Goal: Task Accomplishment & Management: Complete application form

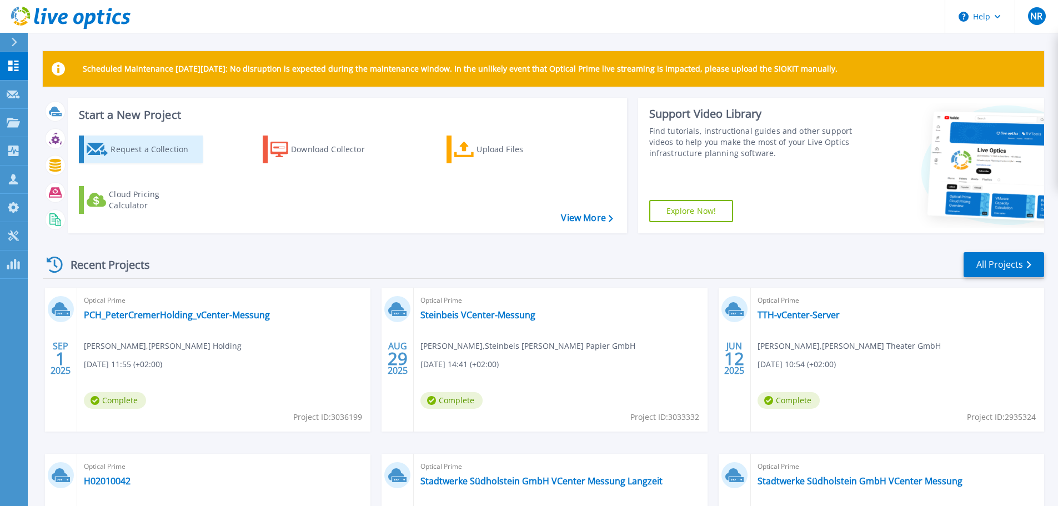
click at [154, 149] on div "Request a Collection" at bounding box center [155, 149] width 89 height 22
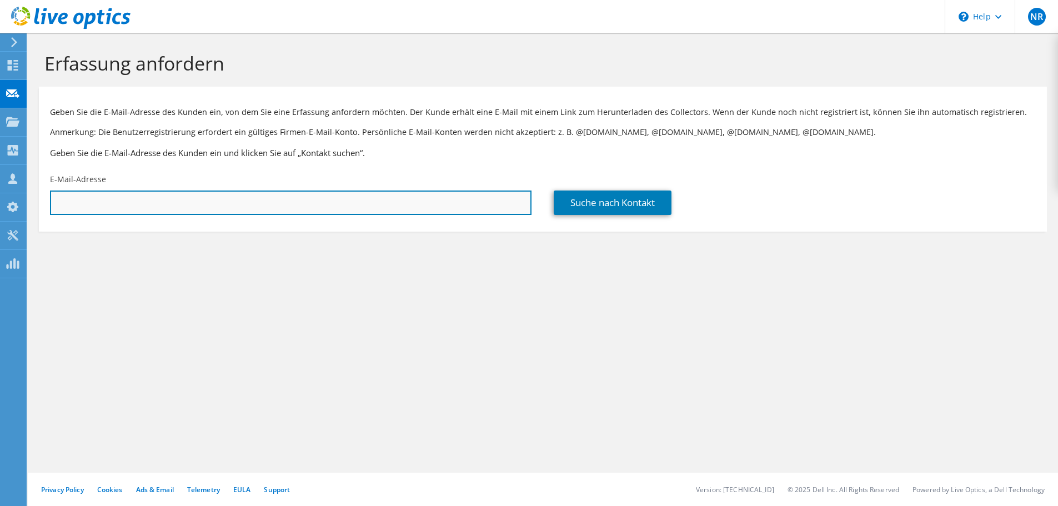
click at [95, 202] on input "text" at bounding box center [290, 202] width 481 height 24
drag, startPoint x: 93, startPoint y: 198, endPoint x: 3, endPoint y: 208, distance: 90.5
click at [3, 208] on div "NR Teammitglied Nicolai Range nicolai.range@ten-it.de ten-it My Profile Log Out…" at bounding box center [529, 253] width 1058 height 506
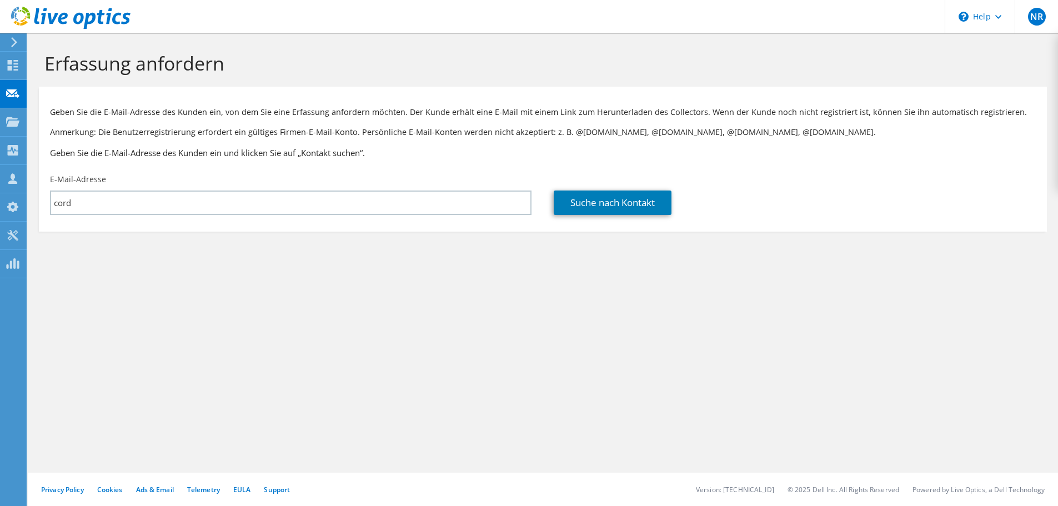
drag, startPoint x: 125, startPoint y: 215, endPoint x: 34, endPoint y: 208, distance: 90.8
click at [34, 208] on section "Erfassung anfordern Geben Sie die E-Mail-Adresse des Kunden ein, von dem Sie ei…" at bounding box center [543, 160] width 1030 height 254
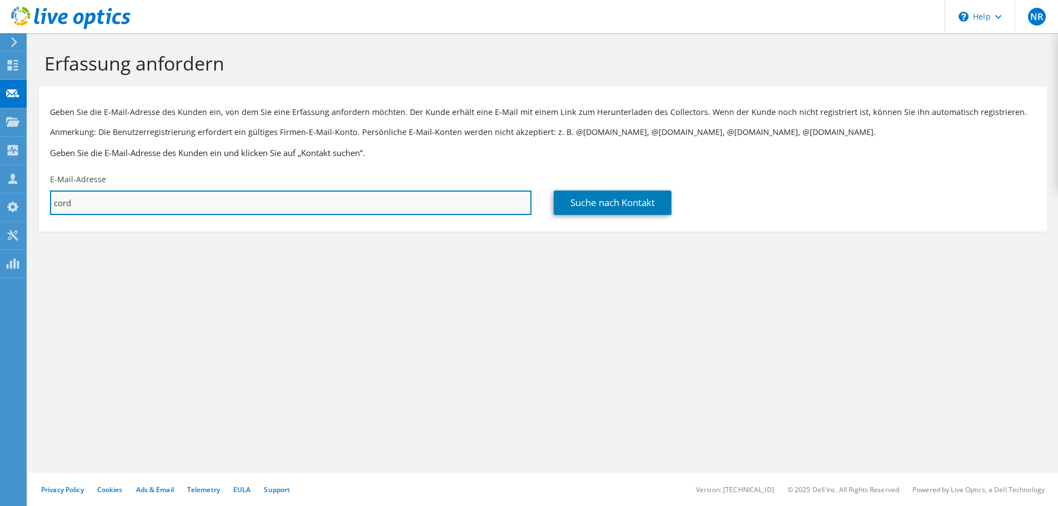
click at [91, 204] on input "cord" at bounding box center [290, 202] width 481 height 24
drag, startPoint x: 103, startPoint y: 206, endPoint x: 46, endPoint y: 199, distance: 58.2
click at [46, 199] on div "E-Mail-Adresse cord" at bounding box center [291, 194] width 504 height 52
paste input ".behrens@elsdorfer.de"
type input "[EMAIL_ADDRESS][PERSON_NAME][DOMAIN_NAME]"
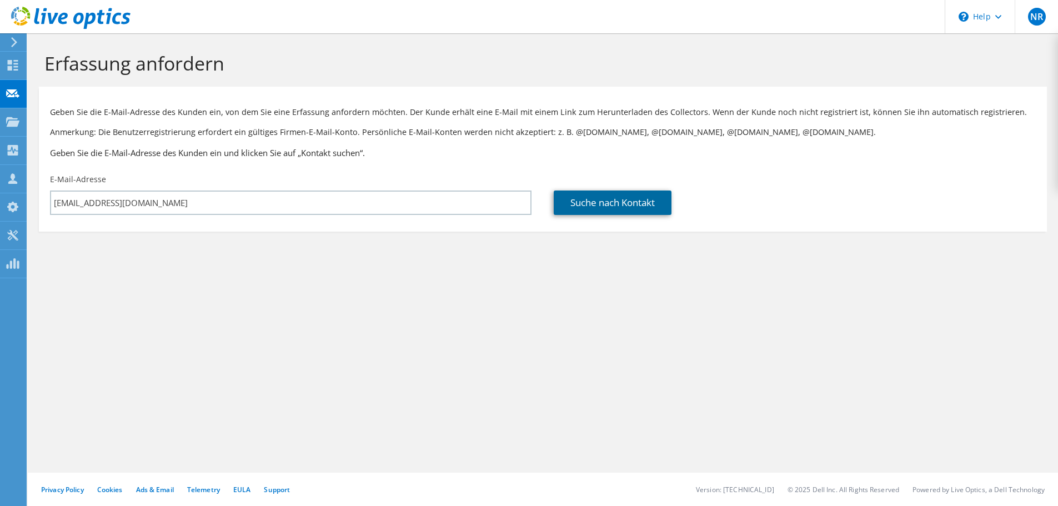
click at [594, 203] on link "Suche nach Kontakt" at bounding box center [613, 202] width 118 height 24
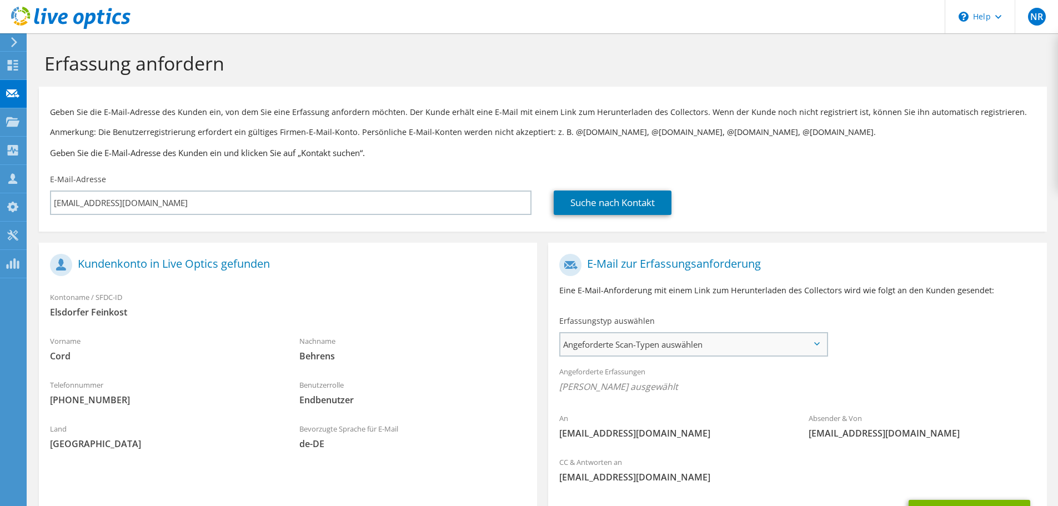
click at [645, 341] on span "Angeforderte Scan-Typen auswählen" at bounding box center [693, 344] width 266 height 22
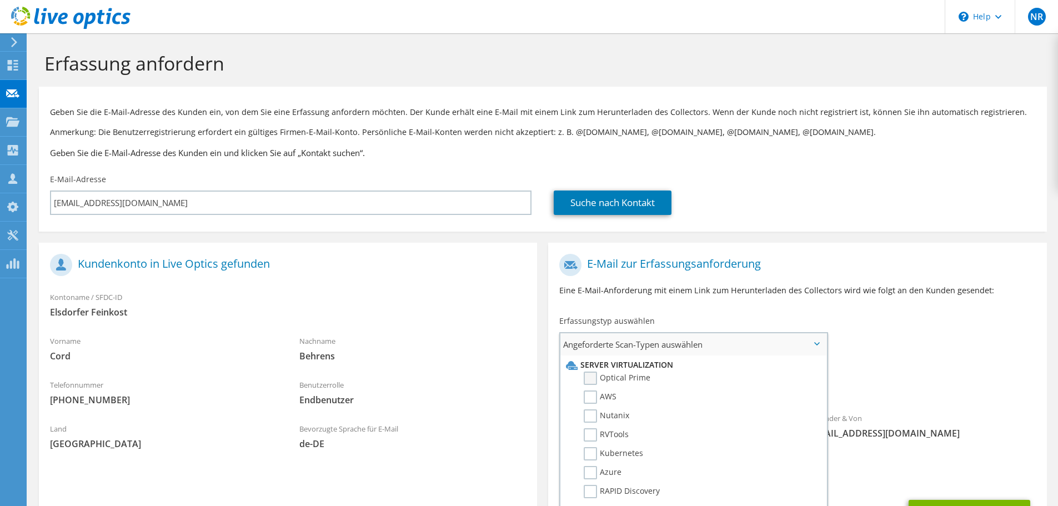
click at [639, 373] on label "Optical Prime" at bounding box center [617, 377] width 67 height 13
click at [0, 0] on input "Optical Prime" at bounding box center [0, 0] width 0 height 0
click at [785, 192] on div "Suche nach Kontakt" at bounding box center [794, 202] width 481 height 24
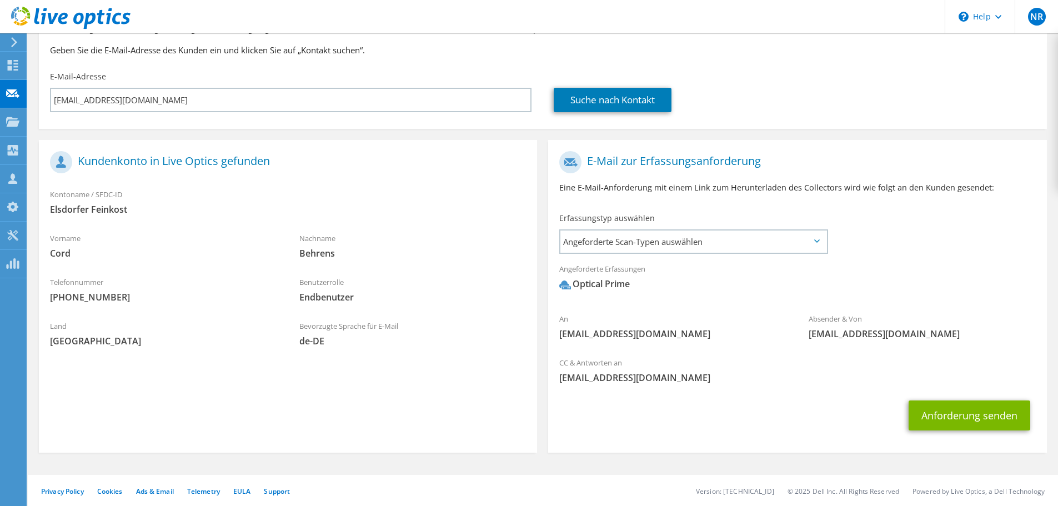
scroll to position [105, 0]
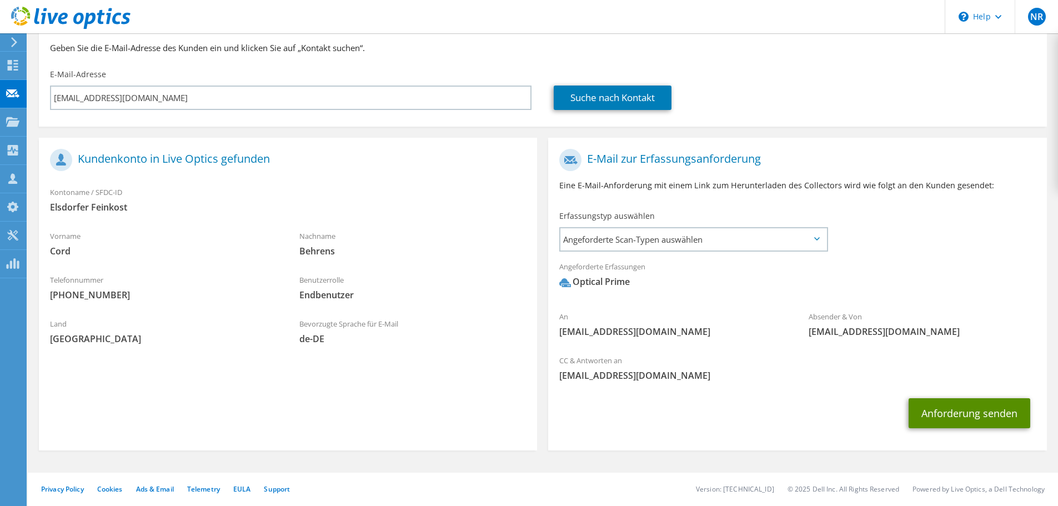
click at [946, 414] on button "Anforderung senden" at bounding box center [969, 413] width 122 height 30
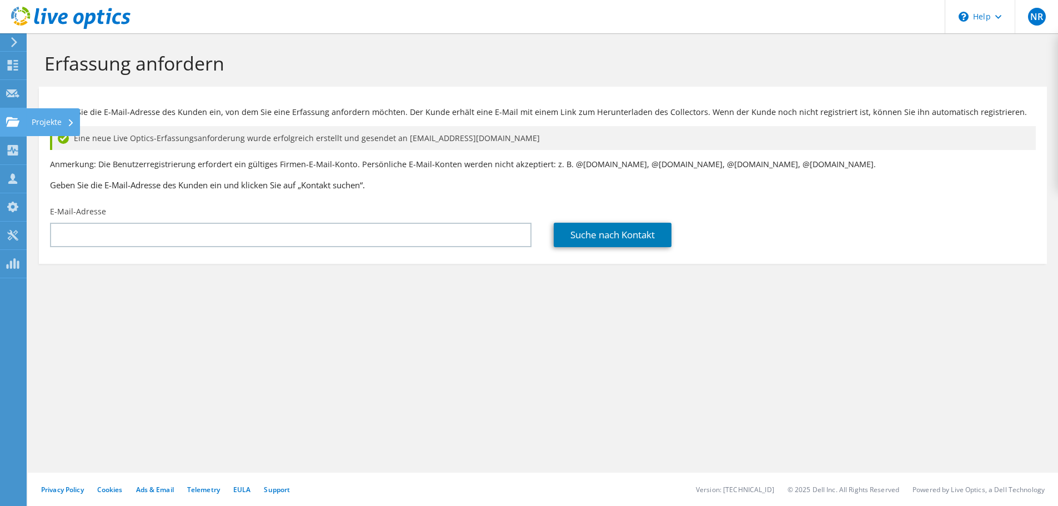
click at [42, 122] on div "Projekte" at bounding box center [53, 122] width 54 height 28
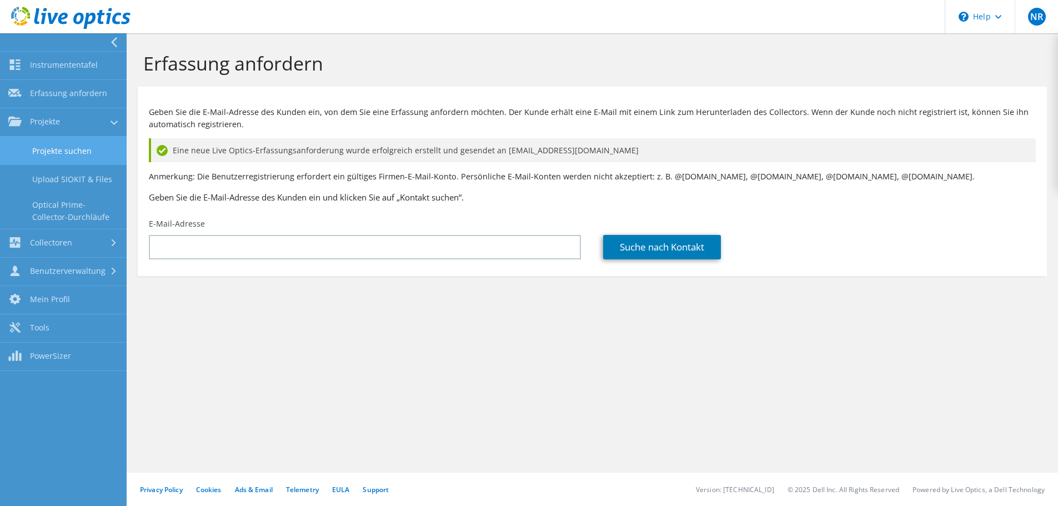
click at [67, 150] on link "Projekte suchen" at bounding box center [63, 151] width 127 height 28
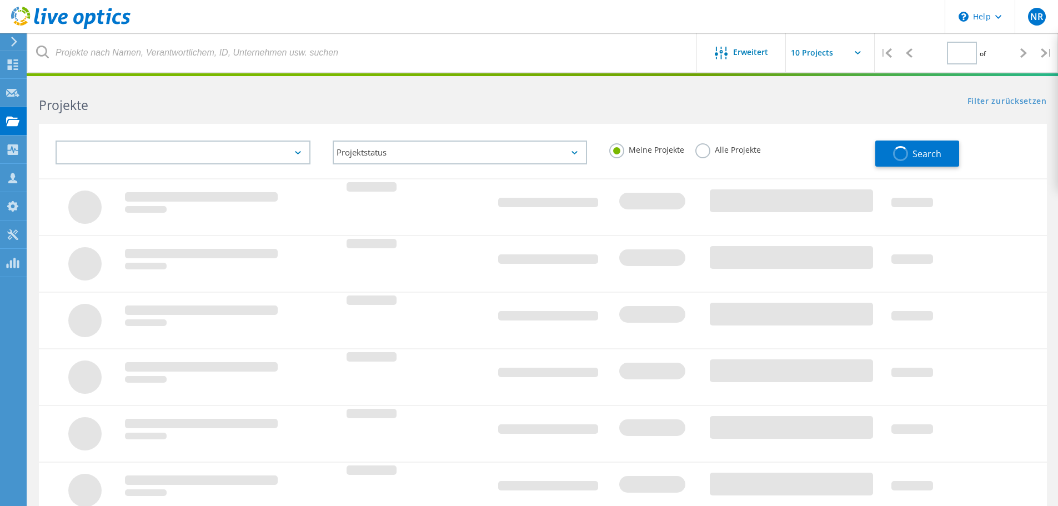
type input "1"
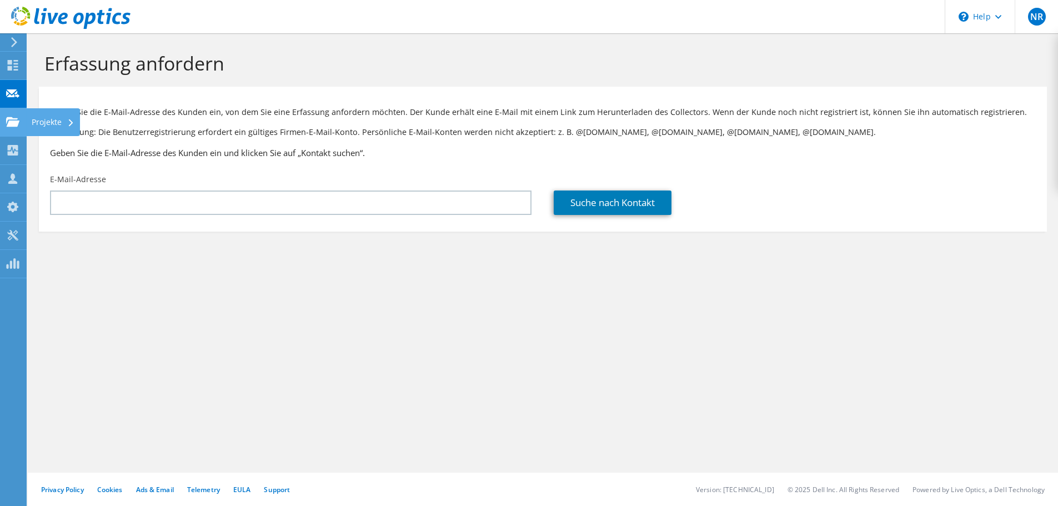
click at [9, 122] on use at bounding box center [12, 121] width 13 height 9
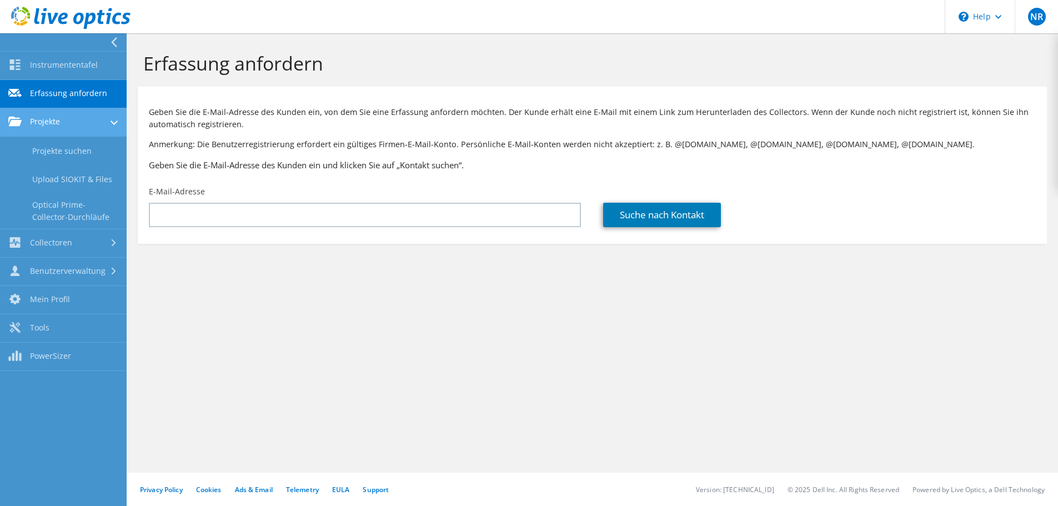
click at [46, 125] on link "Projekte" at bounding box center [63, 122] width 127 height 28
click at [51, 159] on link "Projekte suchen" at bounding box center [63, 151] width 127 height 28
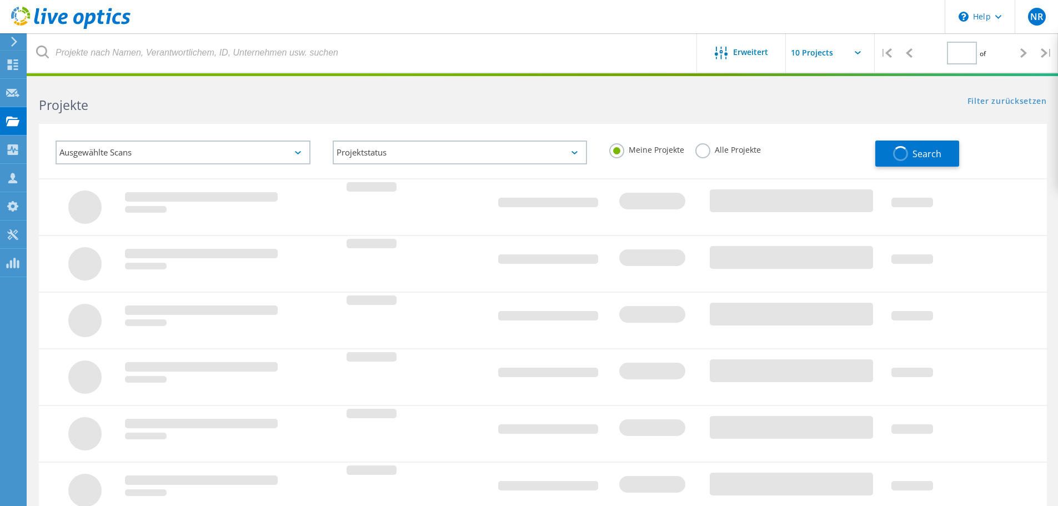
type input "1"
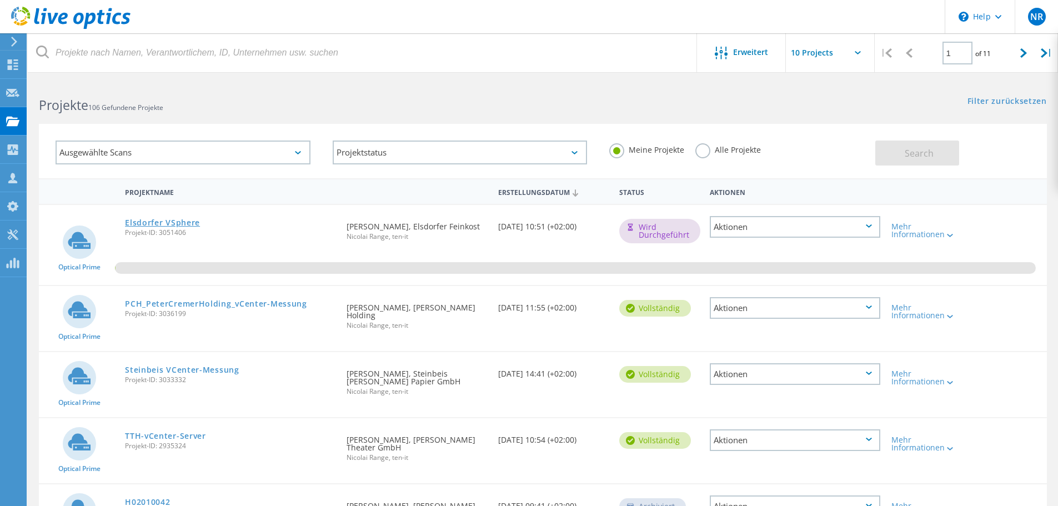
click at [174, 226] on link "Elsdorfer VSphere" at bounding box center [162, 223] width 75 height 8
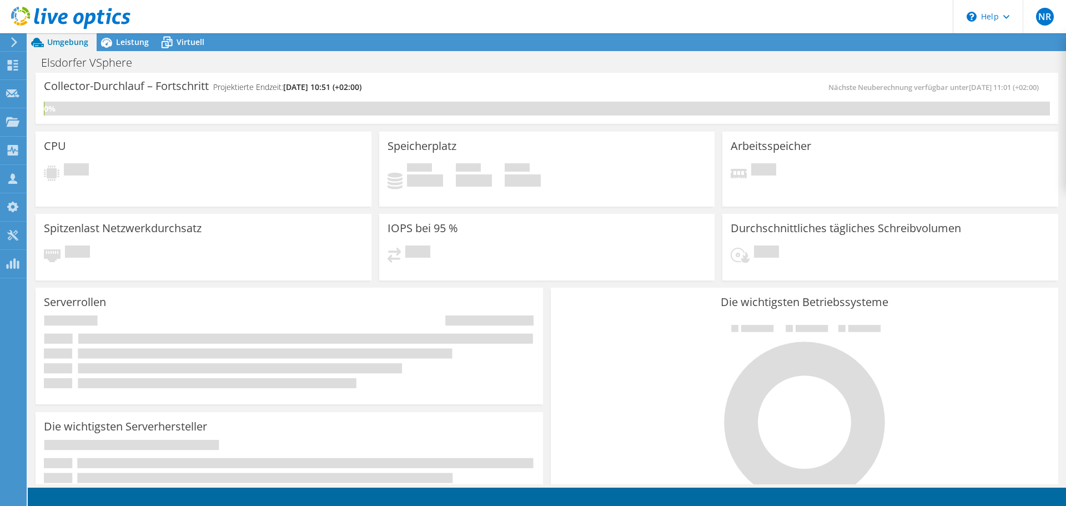
click at [120, 37] on div at bounding box center [65, 18] width 130 height 37
click at [132, 42] on span "Leistung" at bounding box center [132, 42] width 33 height 11
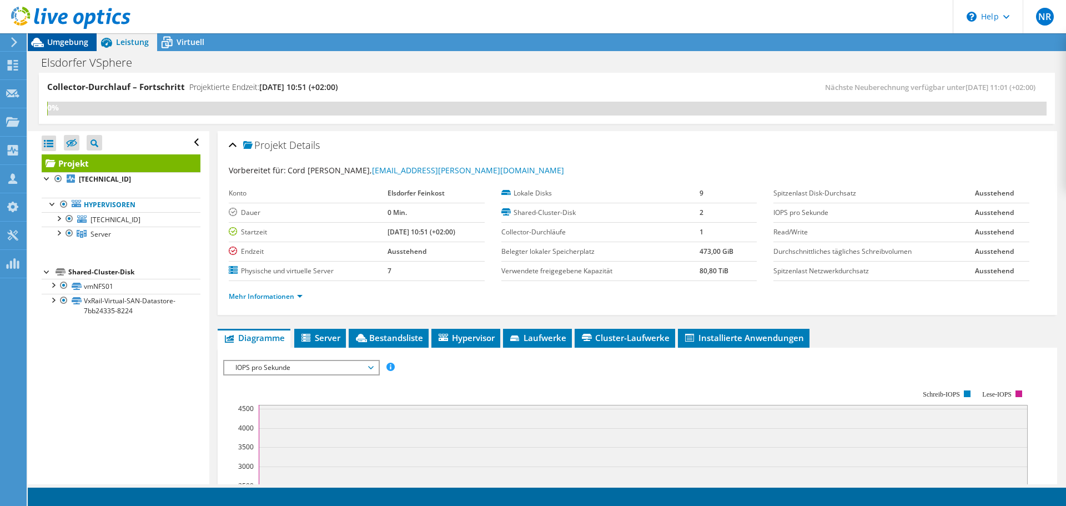
click at [68, 42] on span "Umgebung" at bounding box center [67, 42] width 41 height 11
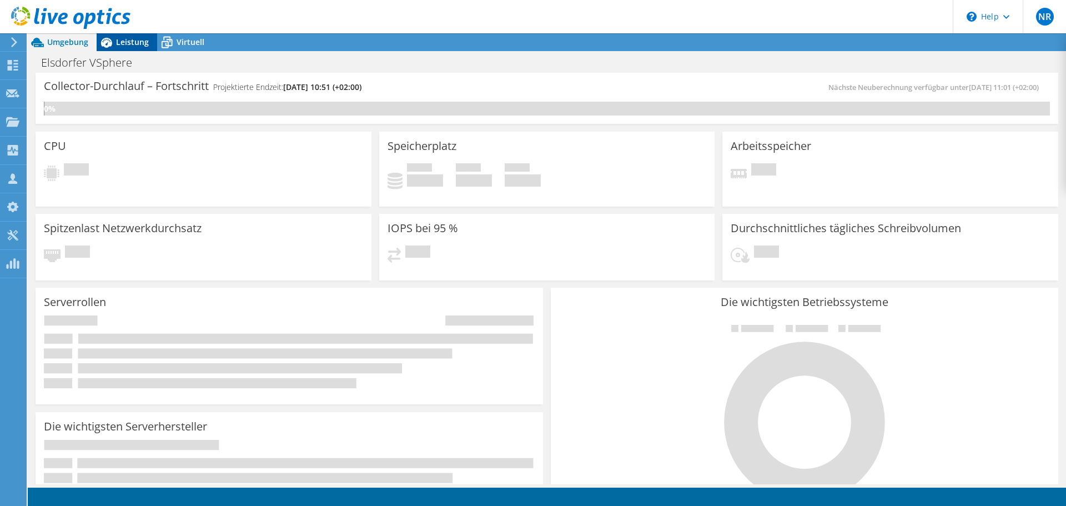
click at [116, 44] on span "Leistung" at bounding box center [132, 42] width 33 height 11
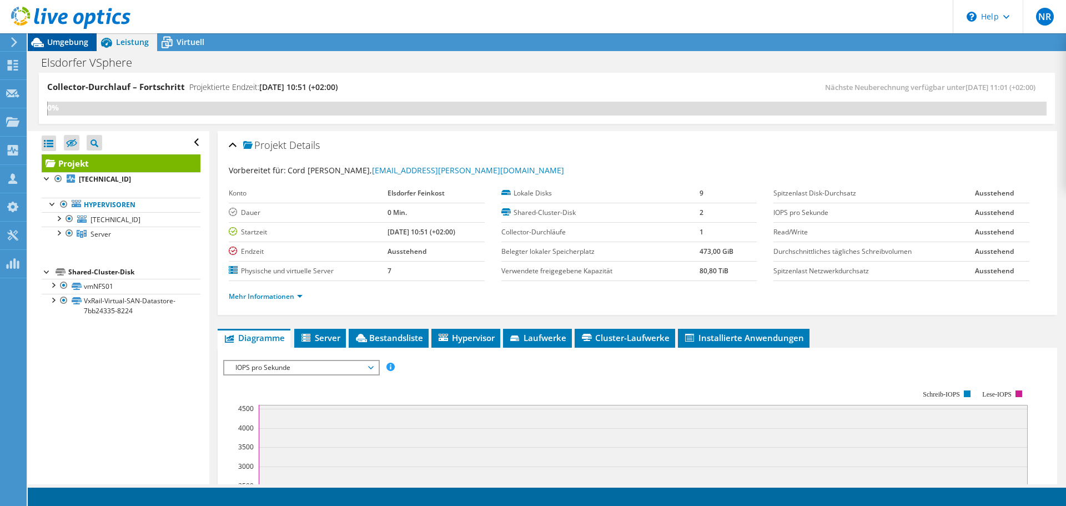
click at [47, 42] on icon at bounding box center [37, 42] width 19 height 19
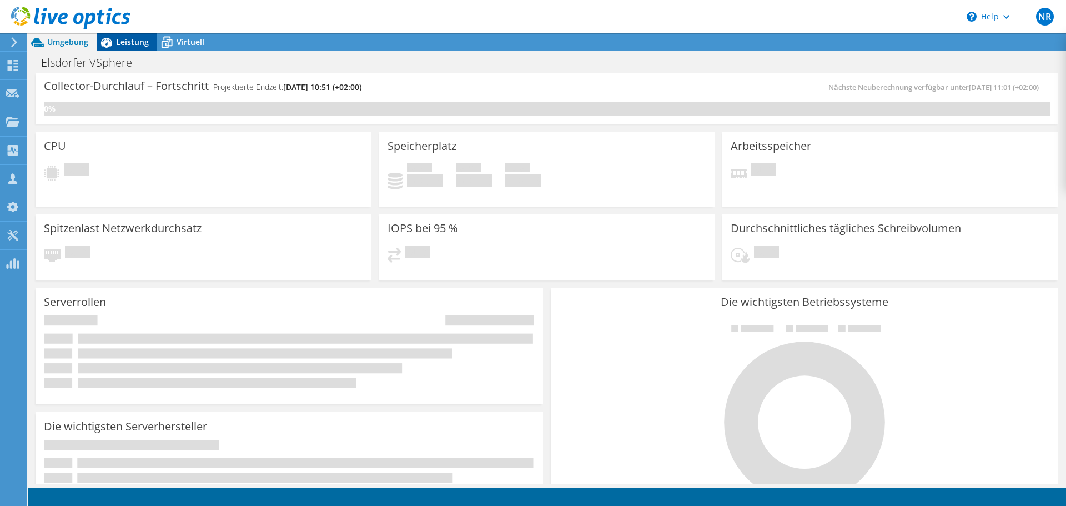
click at [133, 40] on span "Leistung" at bounding box center [132, 42] width 33 height 11
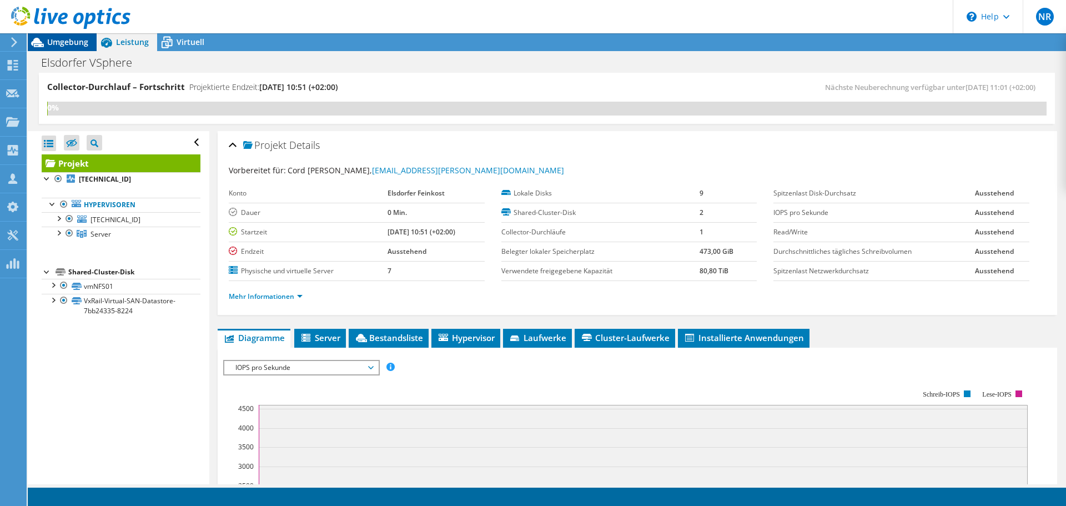
click at [68, 38] on span "Umgebung" at bounding box center [67, 42] width 41 height 11
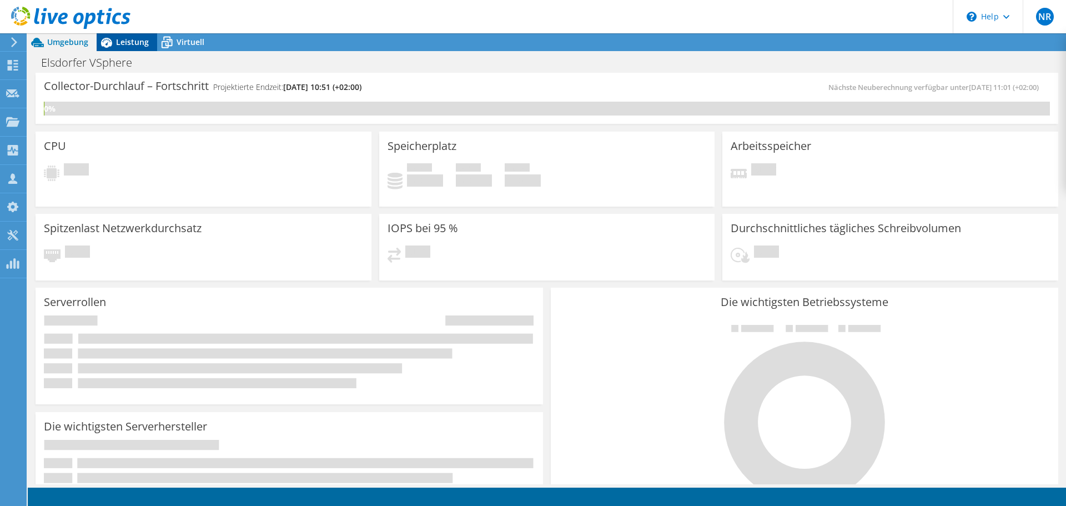
click at [124, 39] on span "Leistung" at bounding box center [132, 42] width 33 height 11
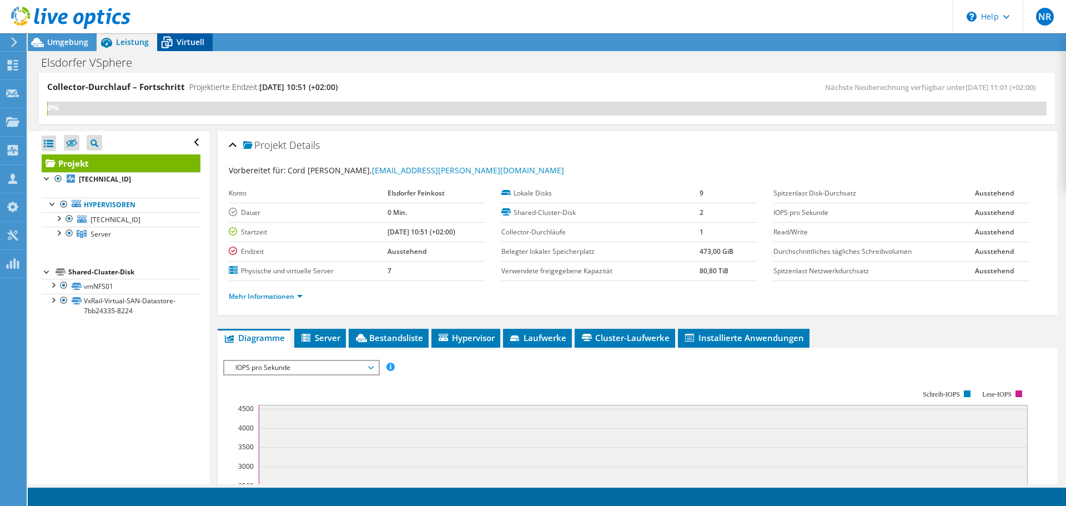
click at [183, 49] on div "Virtuell" at bounding box center [185, 42] width 56 height 18
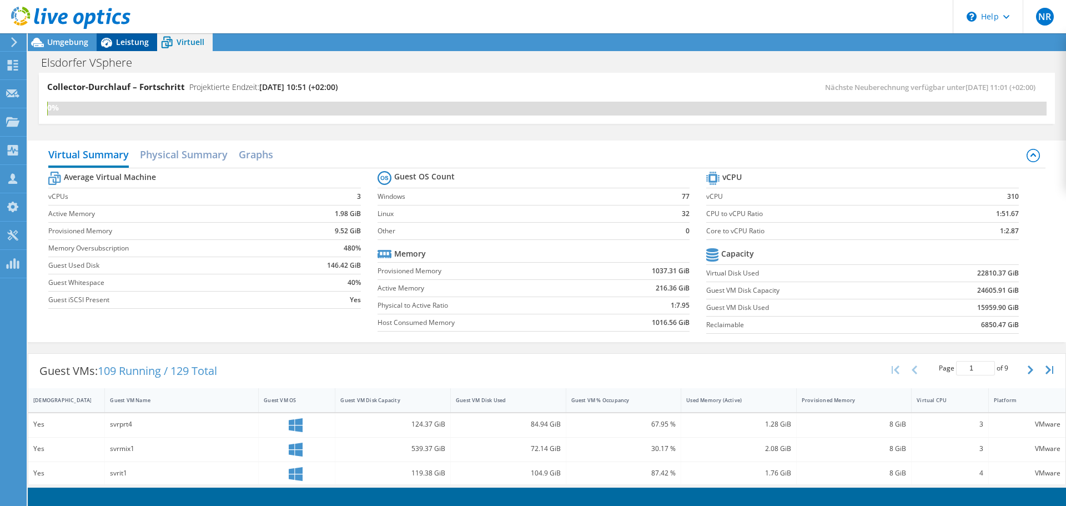
click at [140, 42] on span "Leistung" at bounding box center [132, 42] width 33 height 11
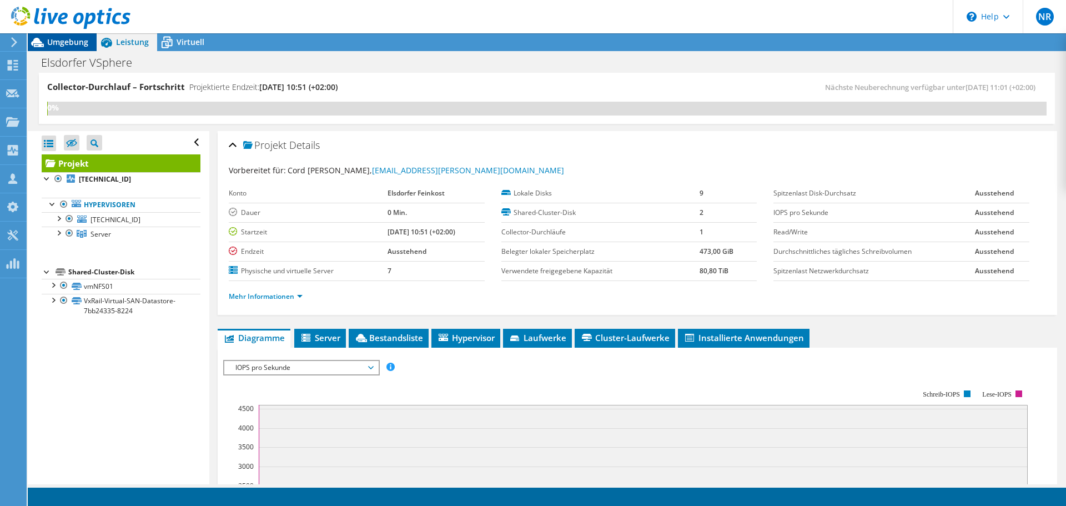
click at [63, 39] on span "Umgebung" at bounding box center [67, 42] width 41 height 11
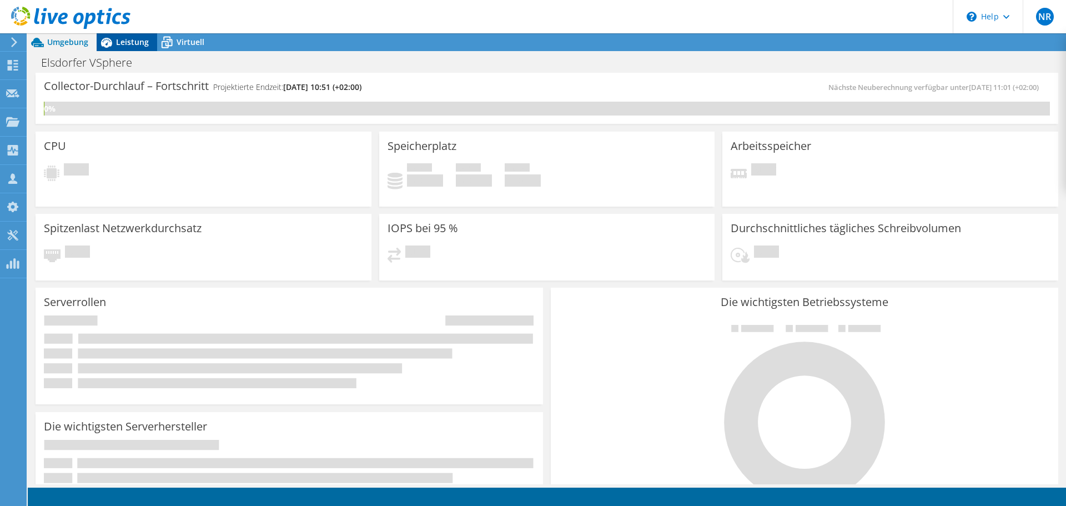
click at [129, 40] on span "Leistung" at bounding box center [132, 42] width 33 height 11
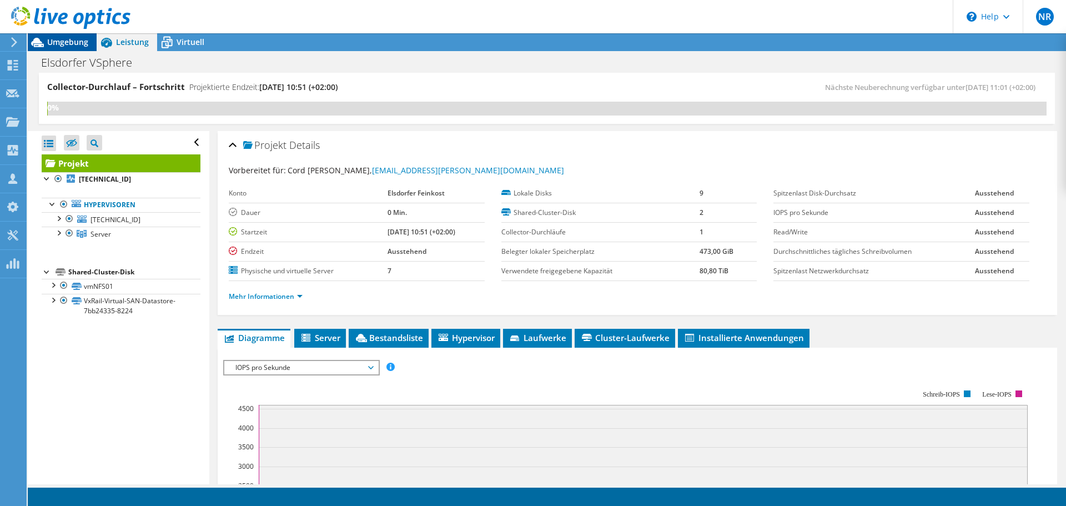
click at [61, 39] on span "Umgebung" at bounding box center [67, 42] width 41 height 11
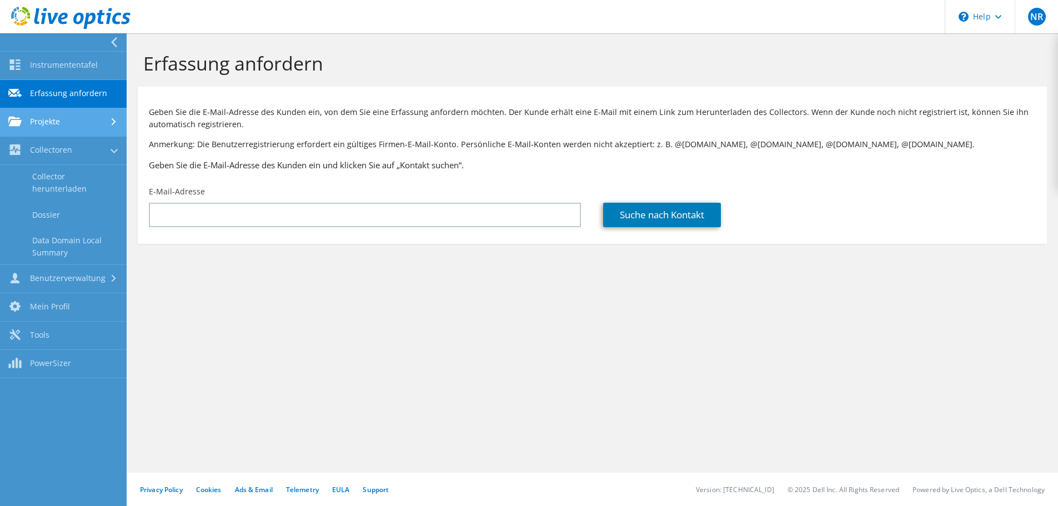
click at [23, 121] on link "Projekte" at bounding box center [63, 122] width 127 height 28
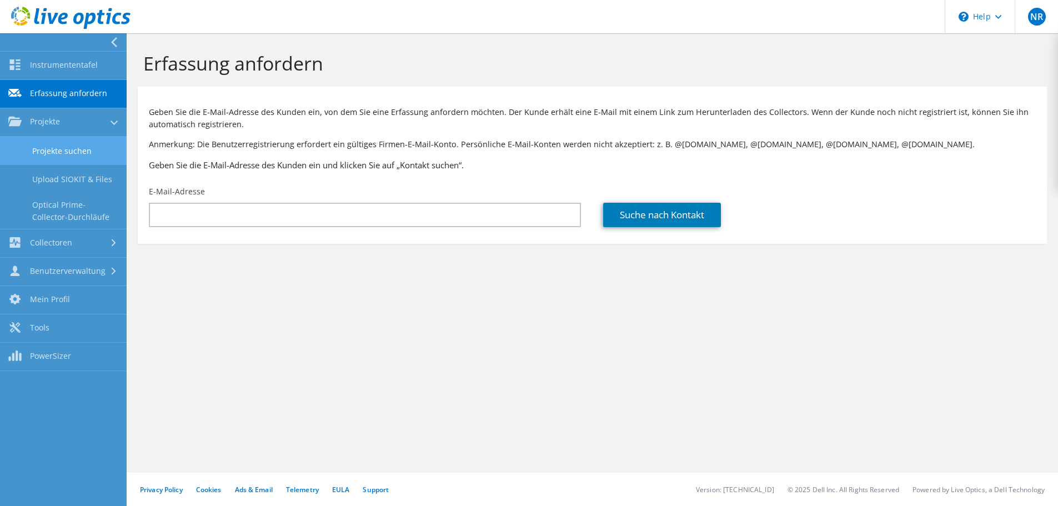
click at [46, 149] on link "Projekte suchen" at bounding box center [63, 151] width 127 height 28
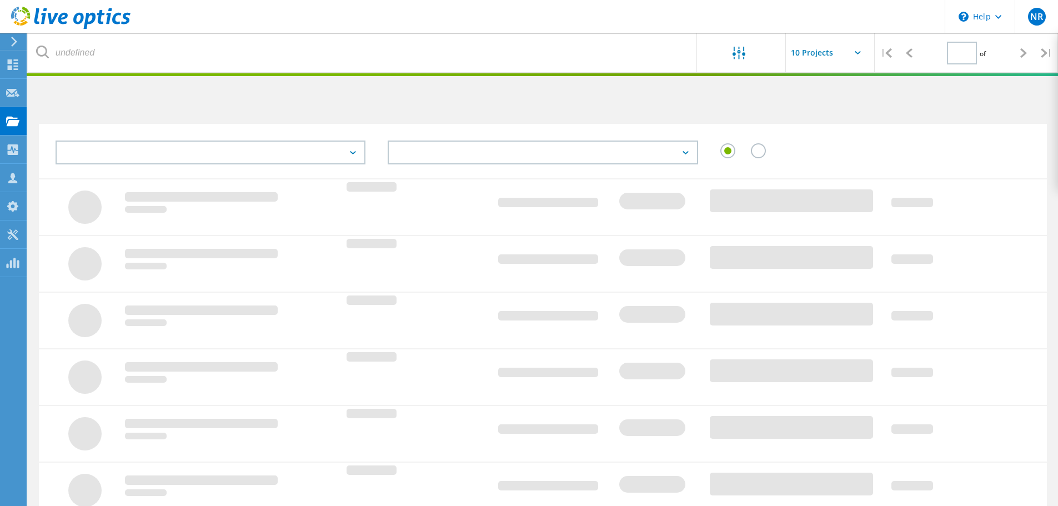
type input "1"
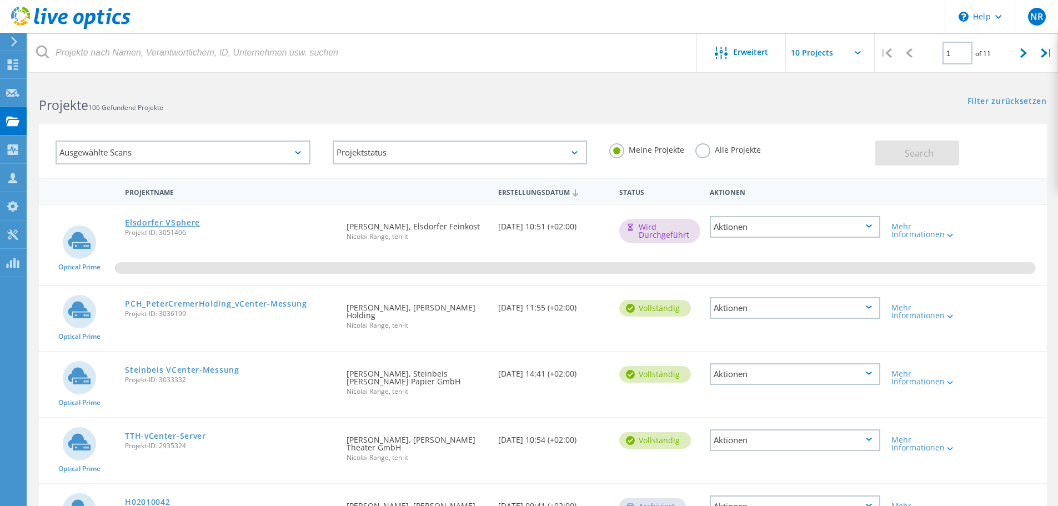
click at [164, 223] on link "Elsdorfer VSphere" at bounding box center [162, 223] width 75 height 8
